Goal: Task Accomplishment & Management: Complete application form

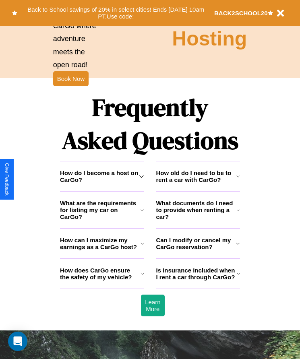
scroll to position [1051, 0]
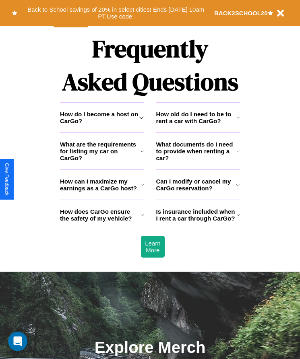
click at [198, 192] on h3 "Can I modify or cancel my CarGo reservation?" at bounding box center [196, 185] width 80 height 14
click at [141, 121] on icon at bounding box center [141, 117] width 5 height 6
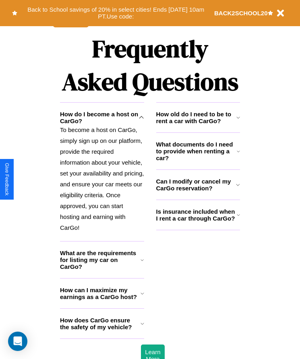
click at [238, 218] on icon at bounding box center [238, 215] width 3 height 6
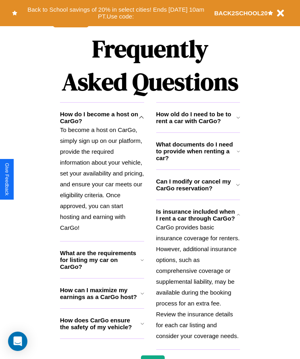
click at [142, 327] on icon at bounding box center [143, 324] width 4 height 6
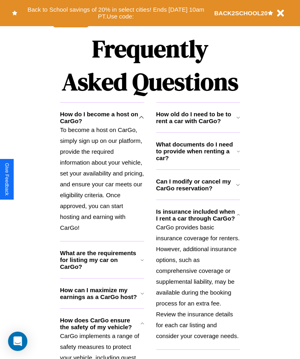
click at [102, 270] on h3 "What are the requirements for listing my car on CarGo?" at bounding box center [100, 260] width 81 height 21
click at [239, 155] on icon at bounding box center [238, 151] width 3 height 6
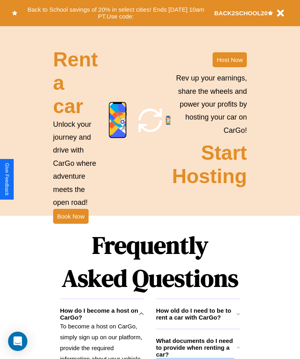
scroll to position [135, 0]
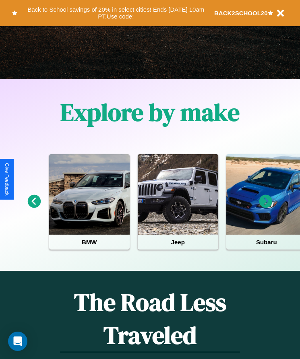
click at [266, 207] on icon at bounding box center [266, 201] width 13 height 13
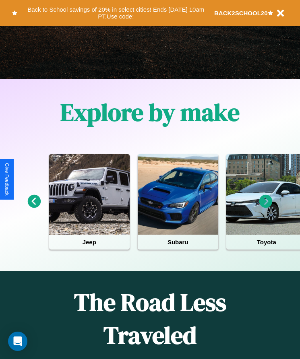
click at [266, 207] on icon at bounding box center [266, 201] width 13 height 13
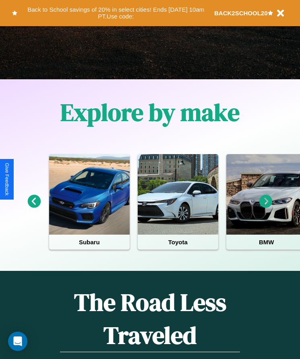
click at [266, 207] on icon at bounding box center [266, 201] width 13 height 13
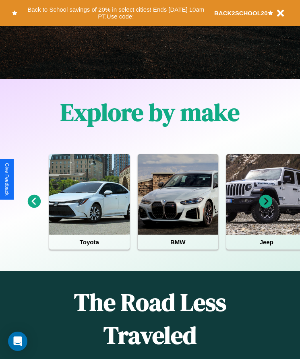
click at [266, 207] on icon at bounding box center [266, 201] width 13 height 13
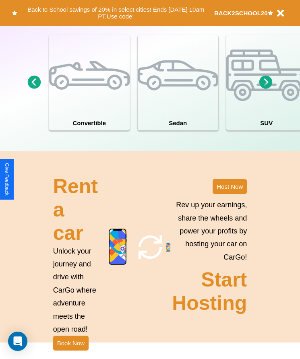
scroll to position [748, 0]
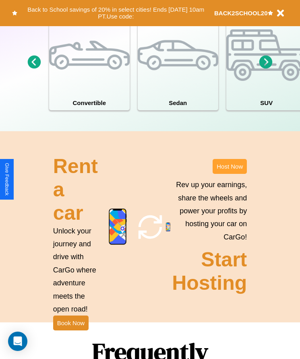
click at [230, 174] on button "Host Now" at bounding box center [230, 166] width 34 height 15
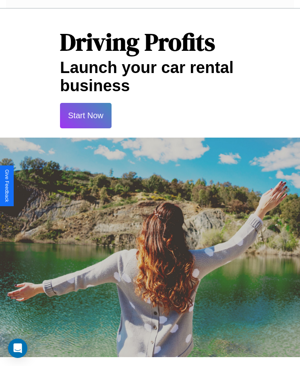
click at [85, 115] on button "Start Now" at bounding box center [86, 115] width 52 height 25
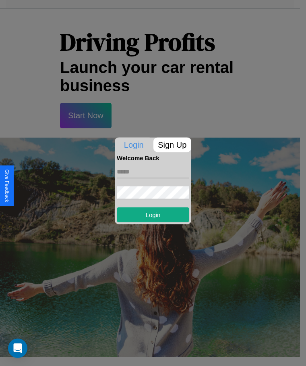
click at [172, 144] on p "Sign Up" at bounding box center [173, 144] width 38 height 15
